Goal: Task Accomplishment & Management: Manage account settings

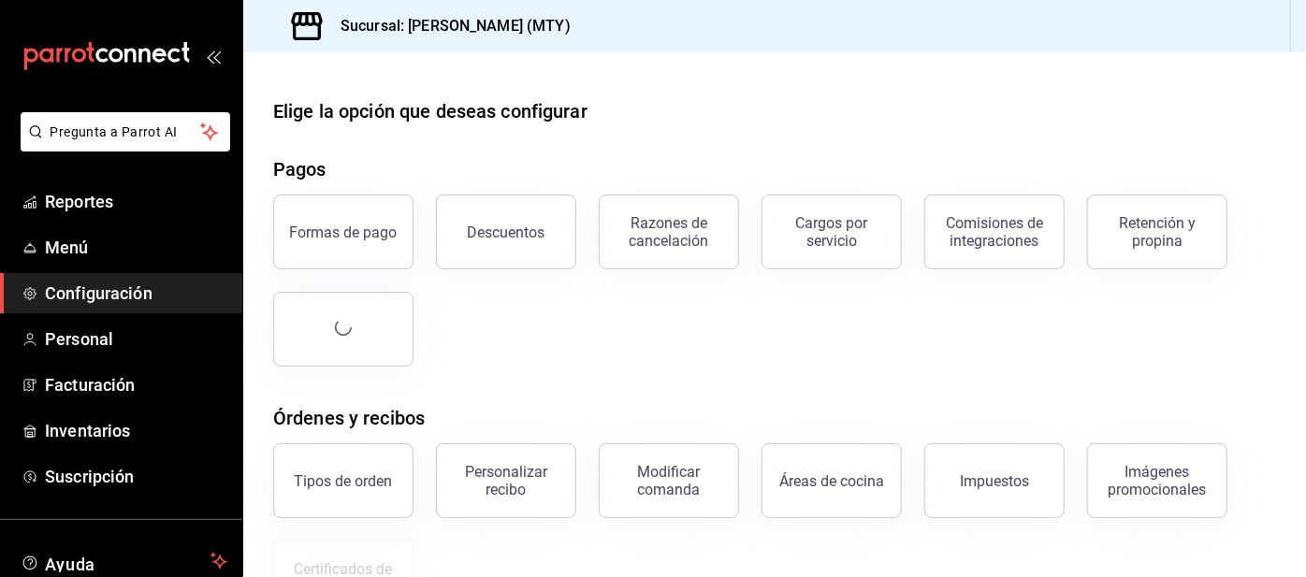
click at [1159, 237] on div "Retención y propina" at bounding box center [1157, 232] width 116 height 36
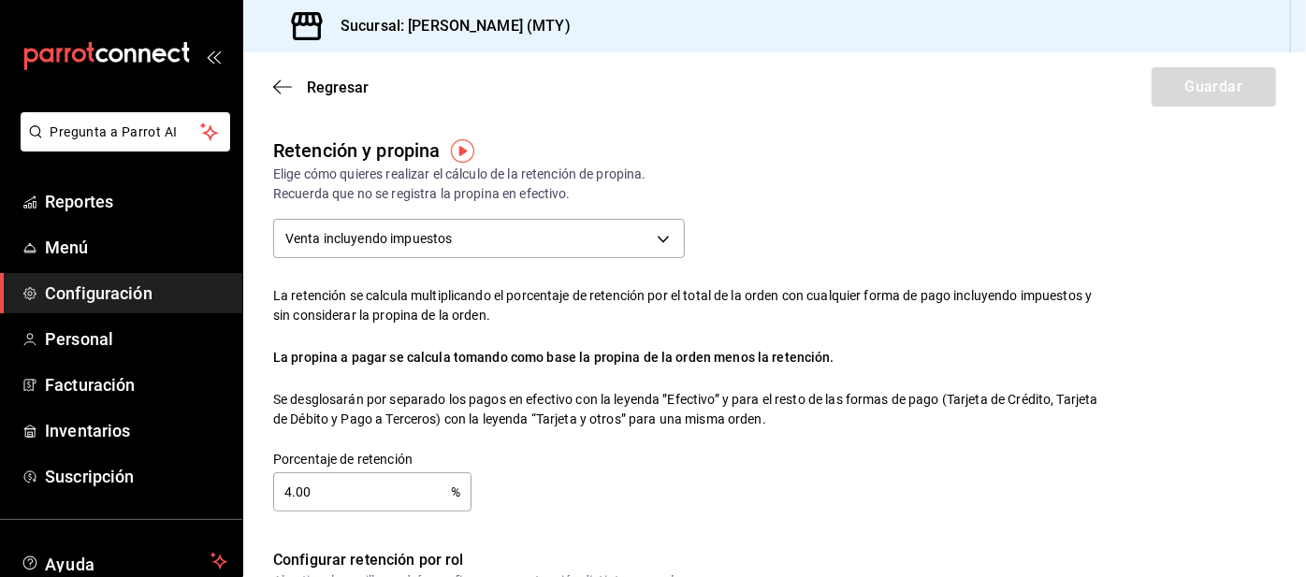
checkbox input "true"
click at [337, 484] on input "4.00" at bounding box center [362, 491] width 178 height 37
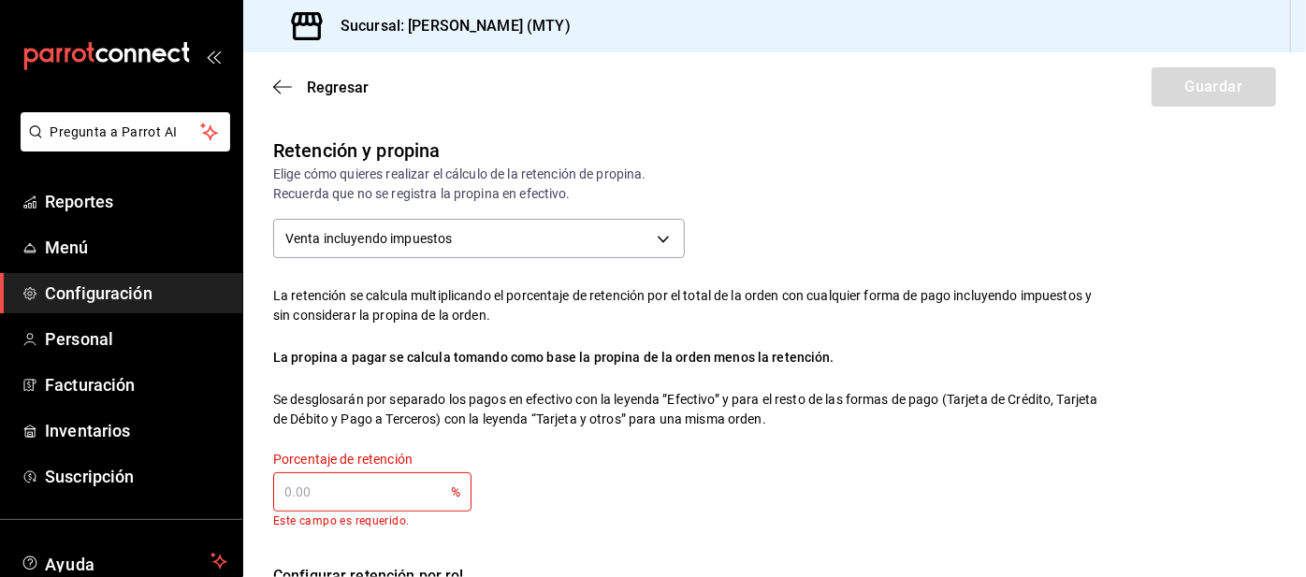
scroll to position [52, 0]
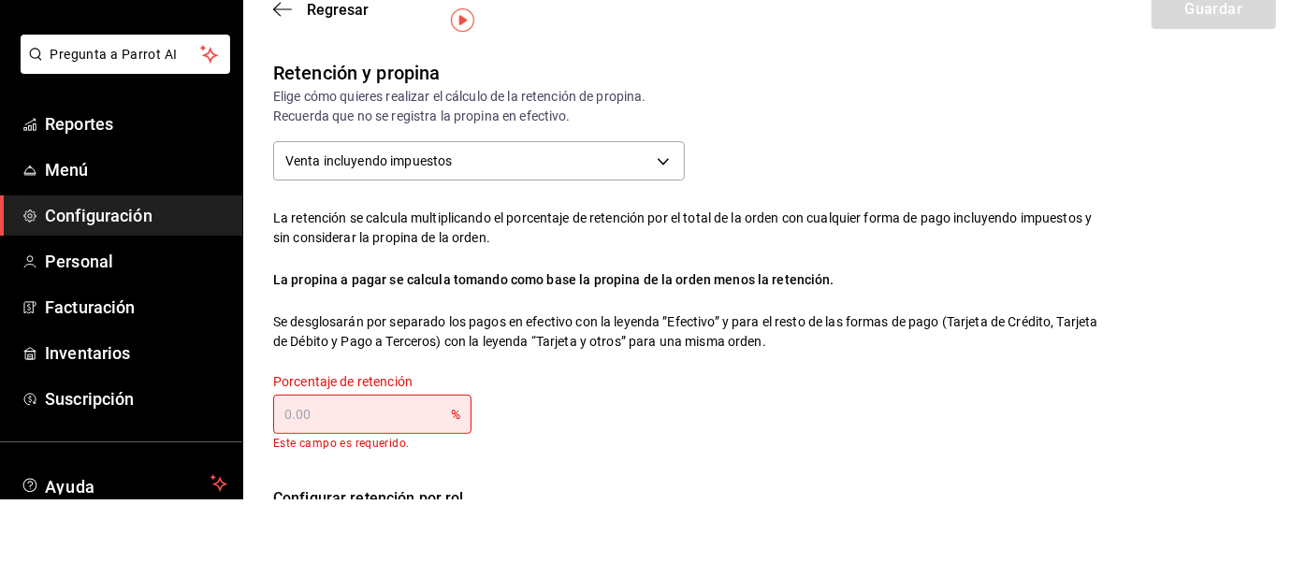
type input "0.00"
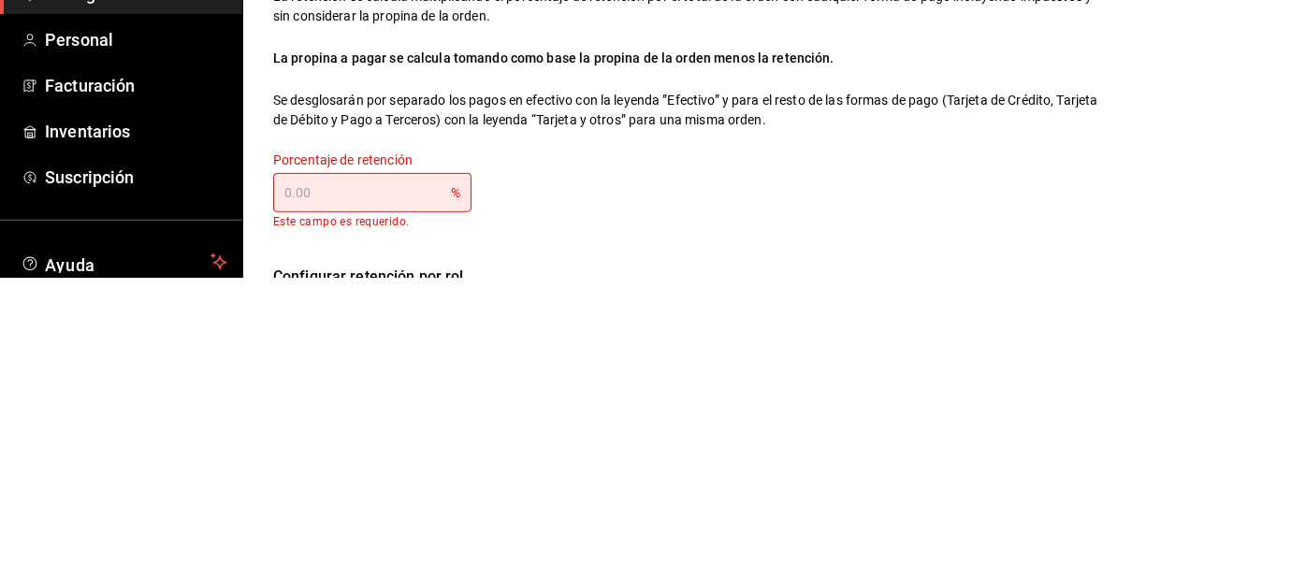
type input "3.00"
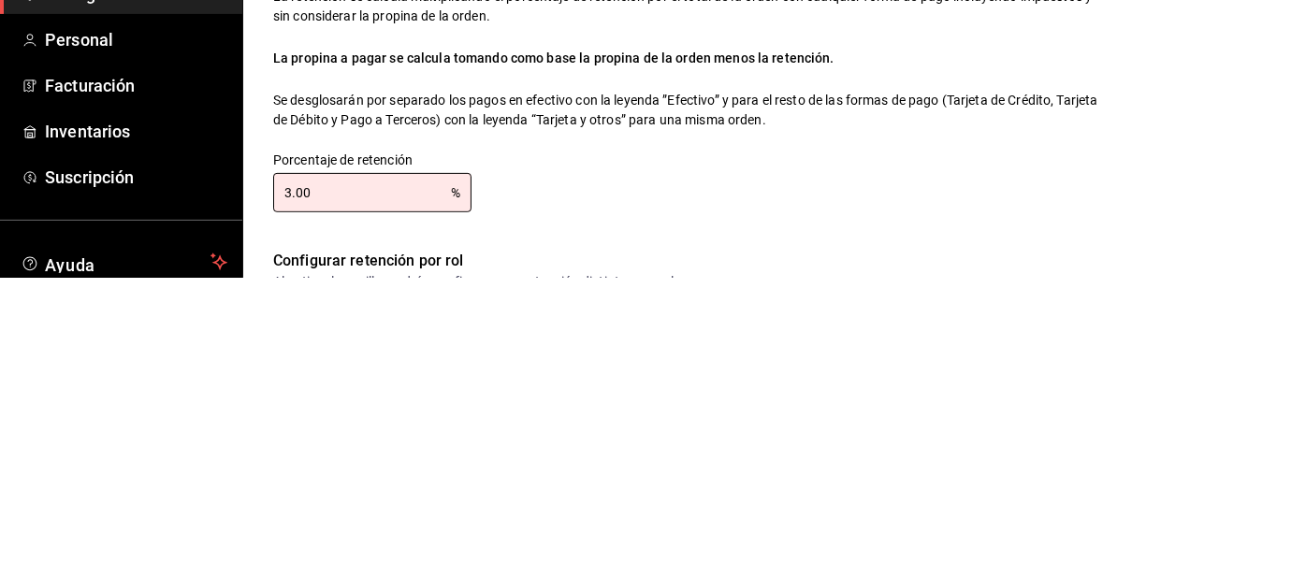
type input "3.00"
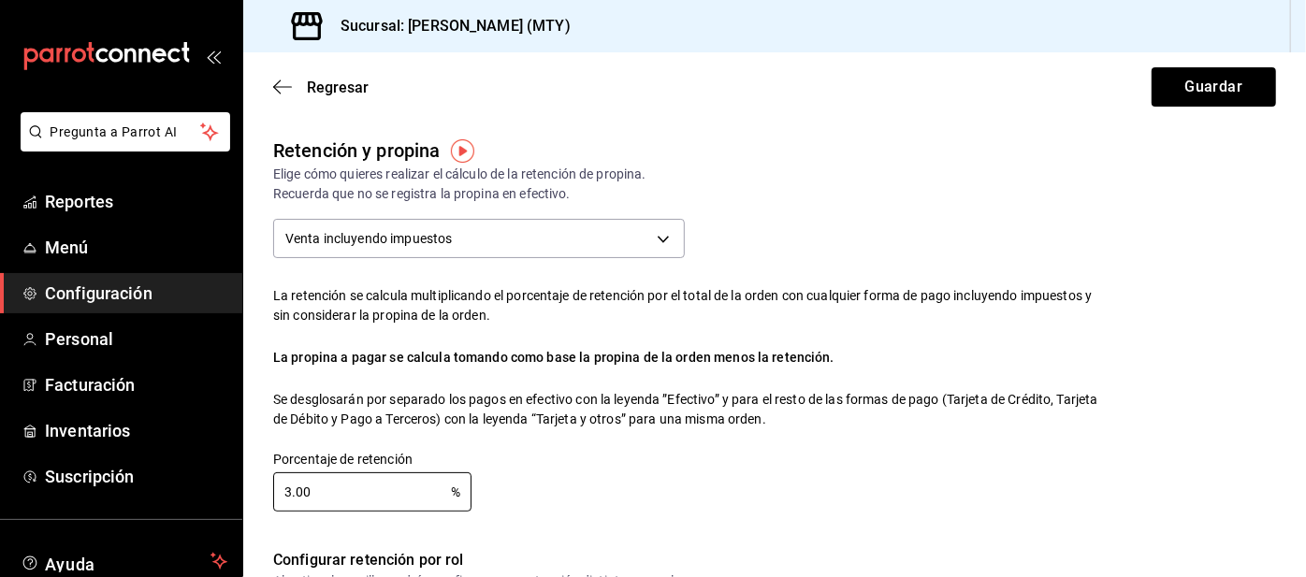
scroll to position [0, 0]
type input "3.00"
click at [1200, 92] on button "Guardar" at bounding box center [1213, 86] width 124 height 39
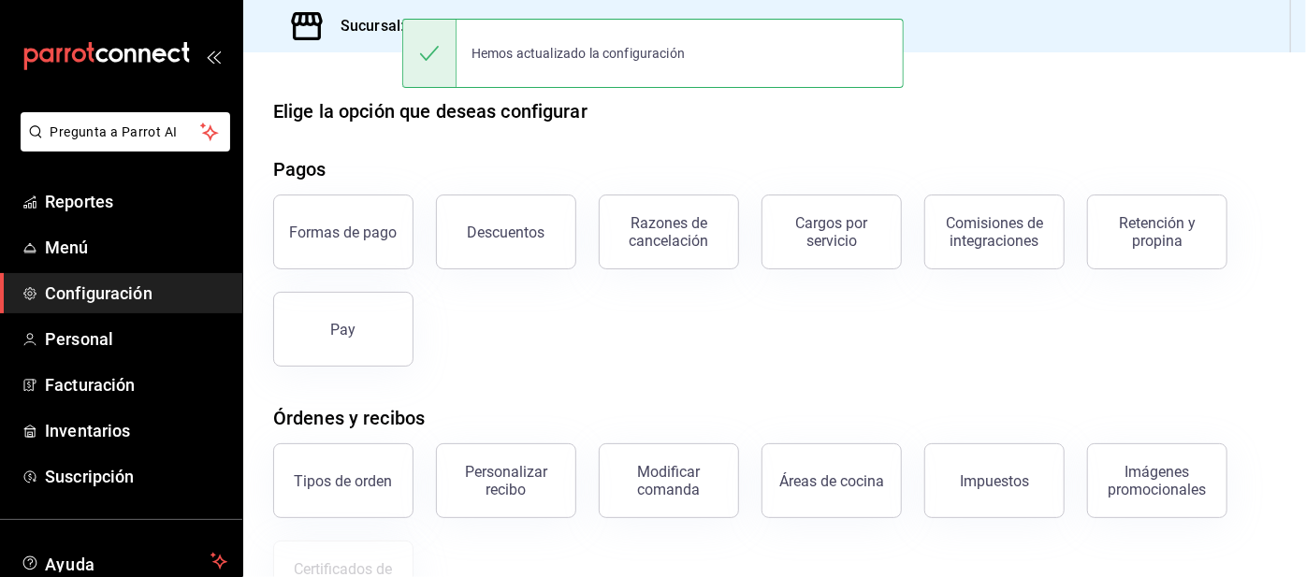
click at [95, 192] on span "Reportes" at bounding box center [136, 201] width 182 height 25
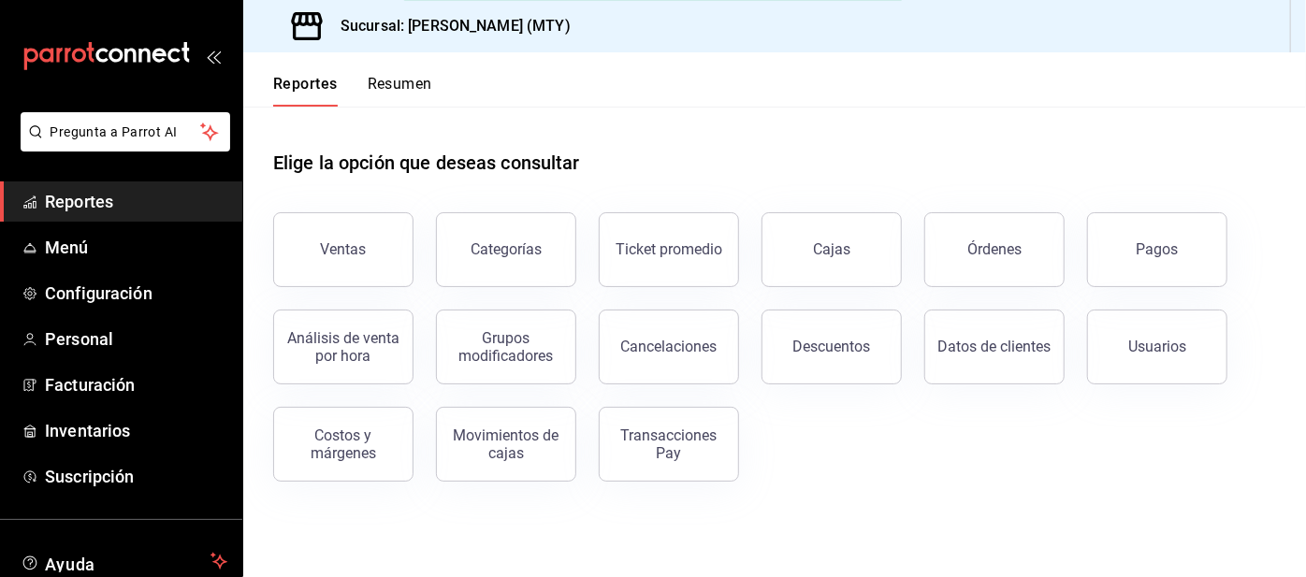
click at [398, 83] on button "Resumen" at bounding box center [400, 91] width 65 height 32
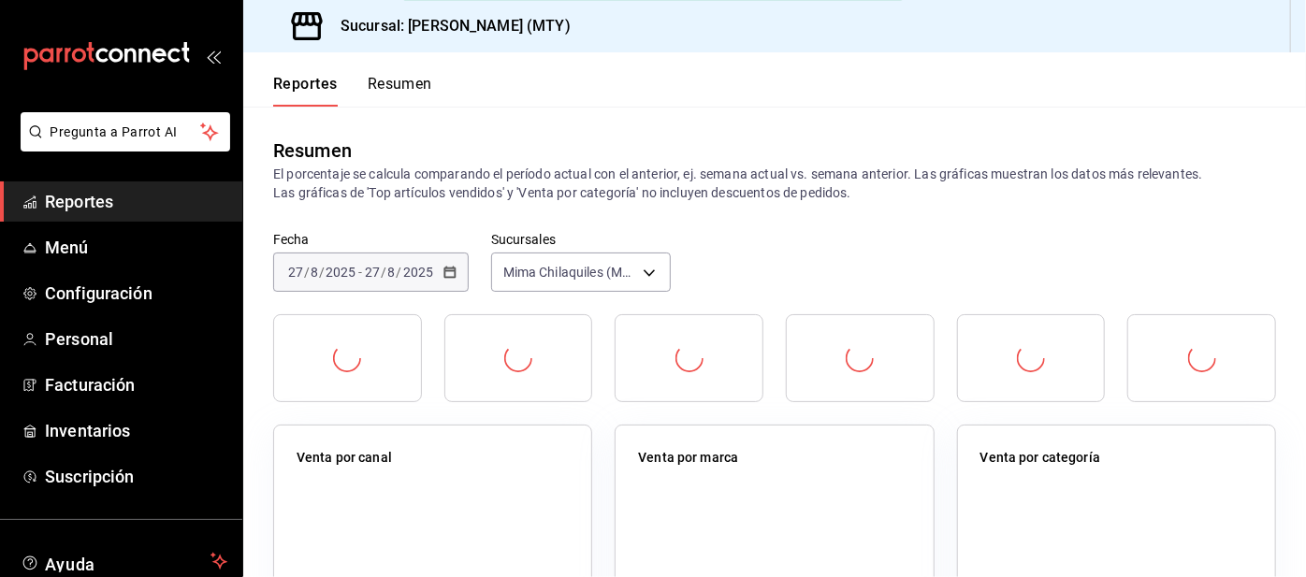
click at [394, 75] on button "Resumen" at bounding box center [400, 91] width 65 height 32
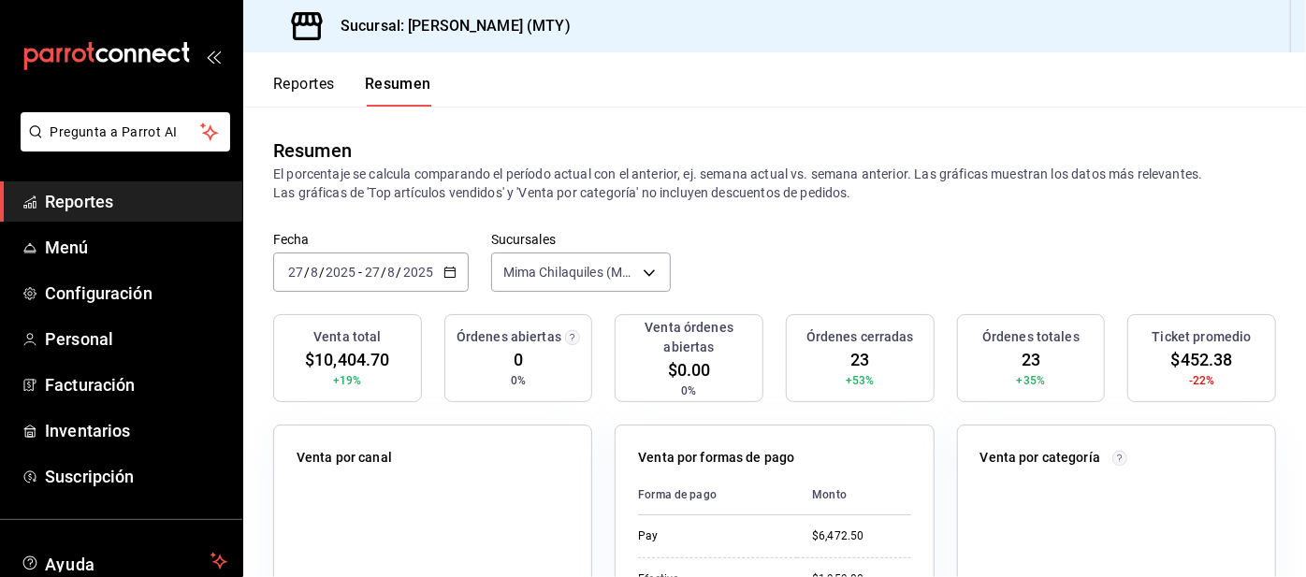
click at [369, 266] on input "27" at bounding box center [372, 272] width 17 height 15
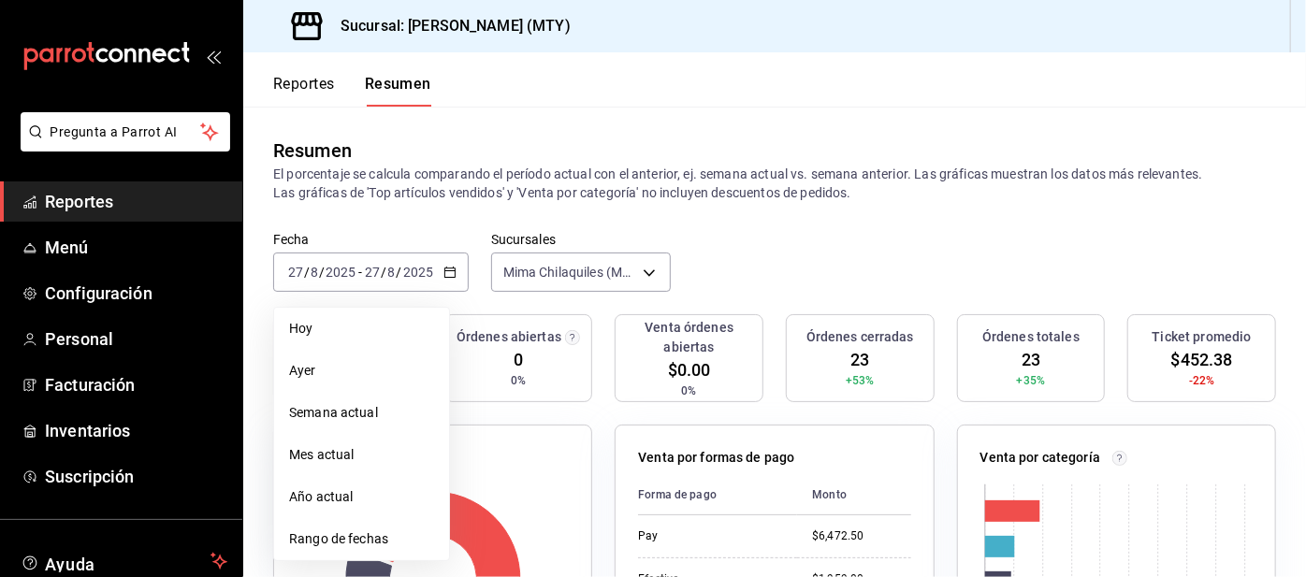
click at [340, 319] on span "Hoy" at bounding box center [361, 329] width 145 height 20
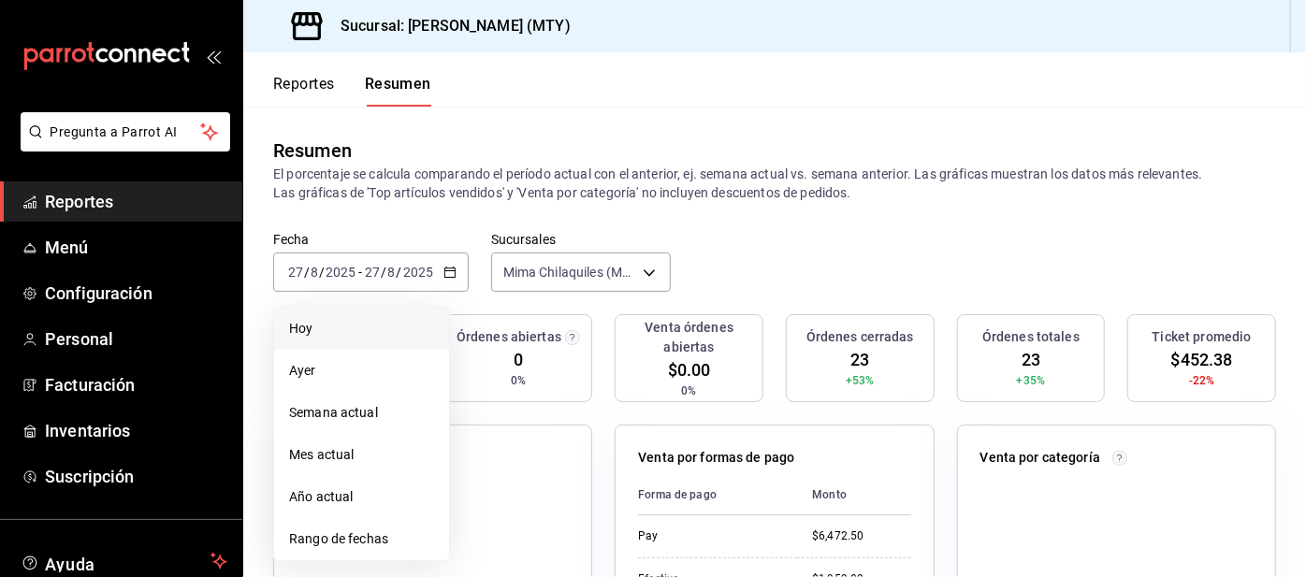
click at [376, 524] on li "Rango de fechas" at bounding box center [361, 539] width 175 height 42
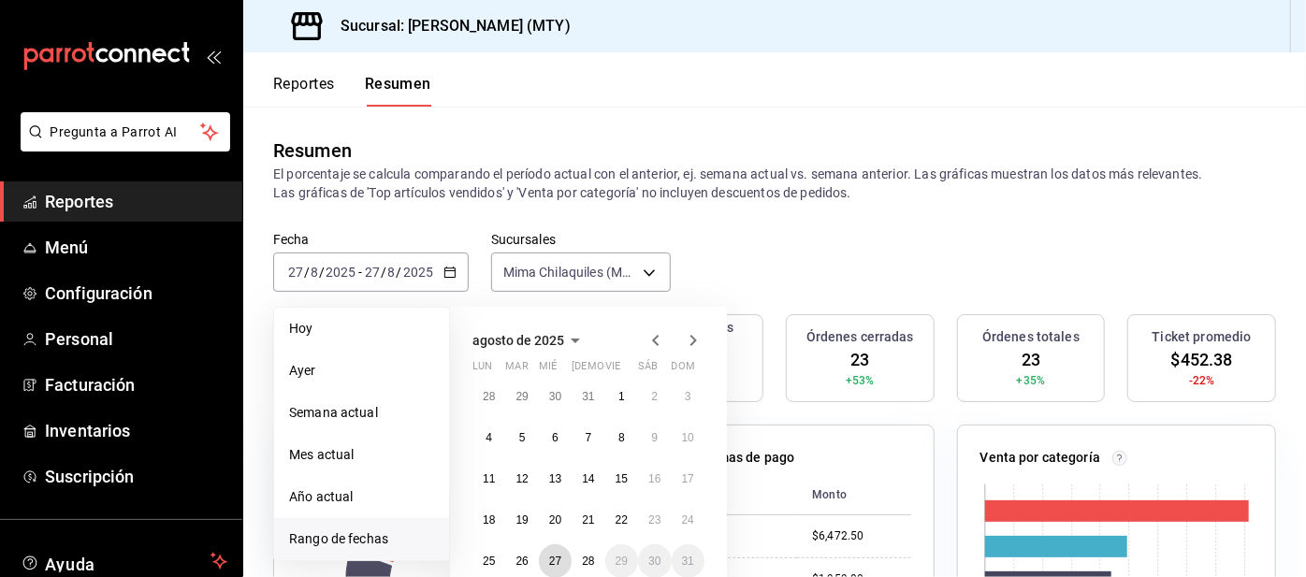
click at [566, 560] on button "27" at bounding box center [555, 561] width 33 height 34
click at [591, 551] on button "28" at bounding box center [588, 561] width 33 height 34
click at [596, 547] on button "28" at bounding box center [588, 561] width 33 height 34
click at [591, 551] on button "28" at bounding box center [588, 561] width 33 height 34
